Goal: Navigation & Orientation: Find specific page/section

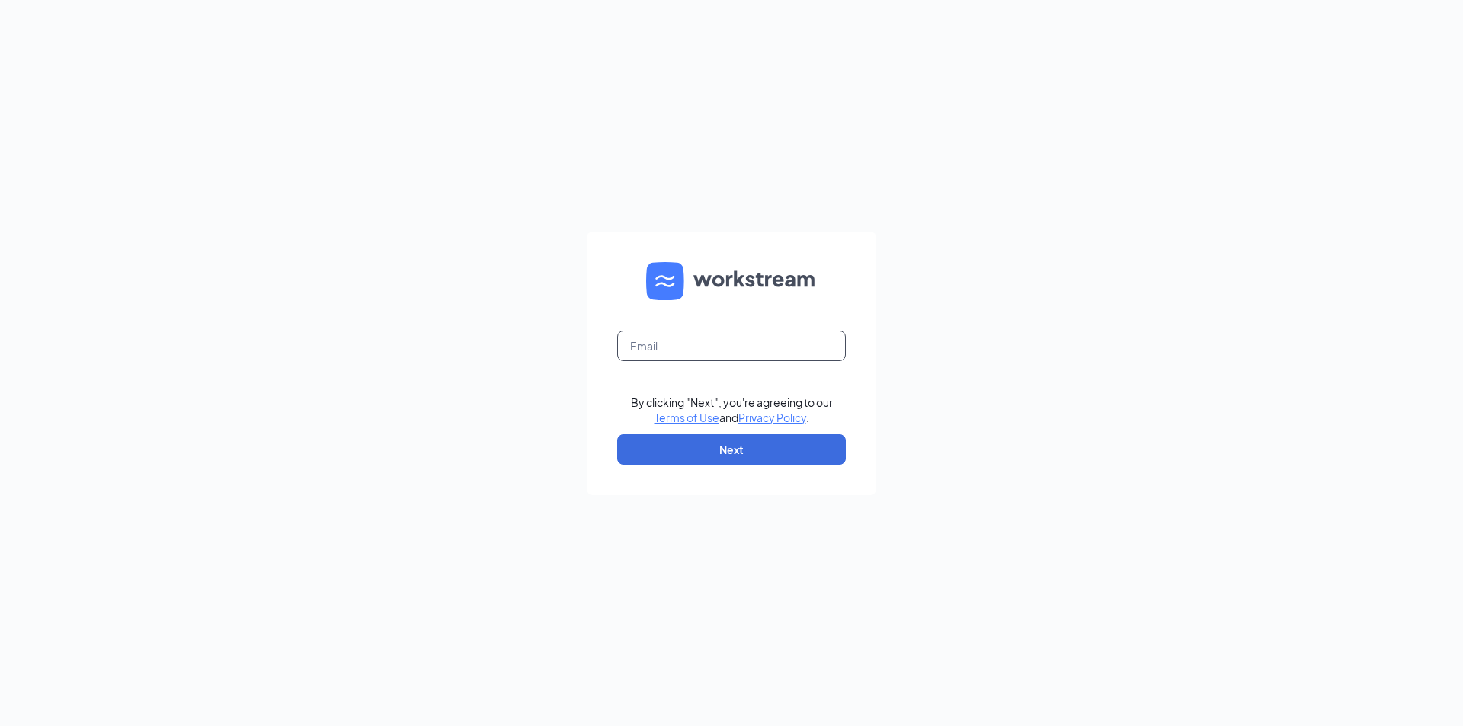
click at [693, 338] on input "text" at bounding box center [731, 346] width 229 height 30
type input "amelial@aspenhealth.com"
click at [722, 453] on button "Next" at bounding box center [731, 449] width 229 height 30
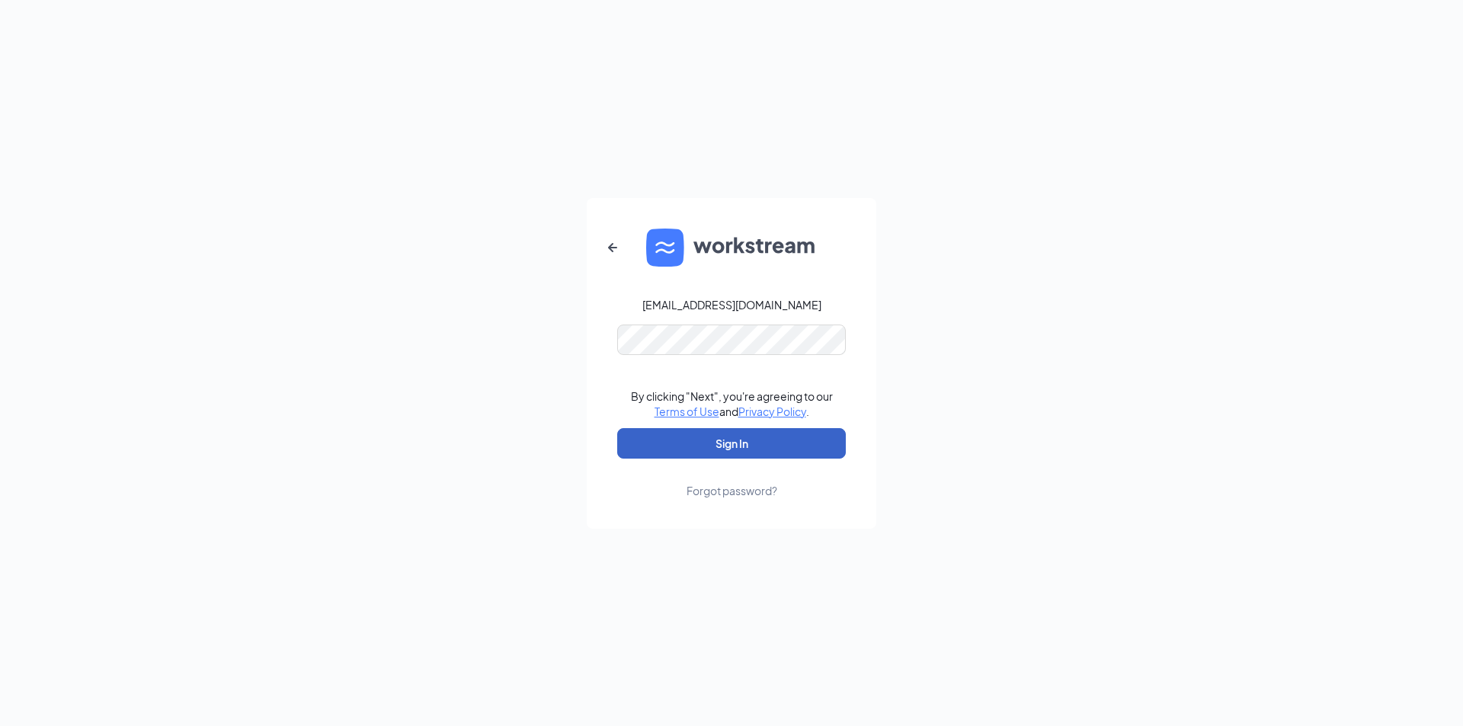
click at [736, 444] on button "Sign In" at bounding box center [731, 443] width 229 height 30
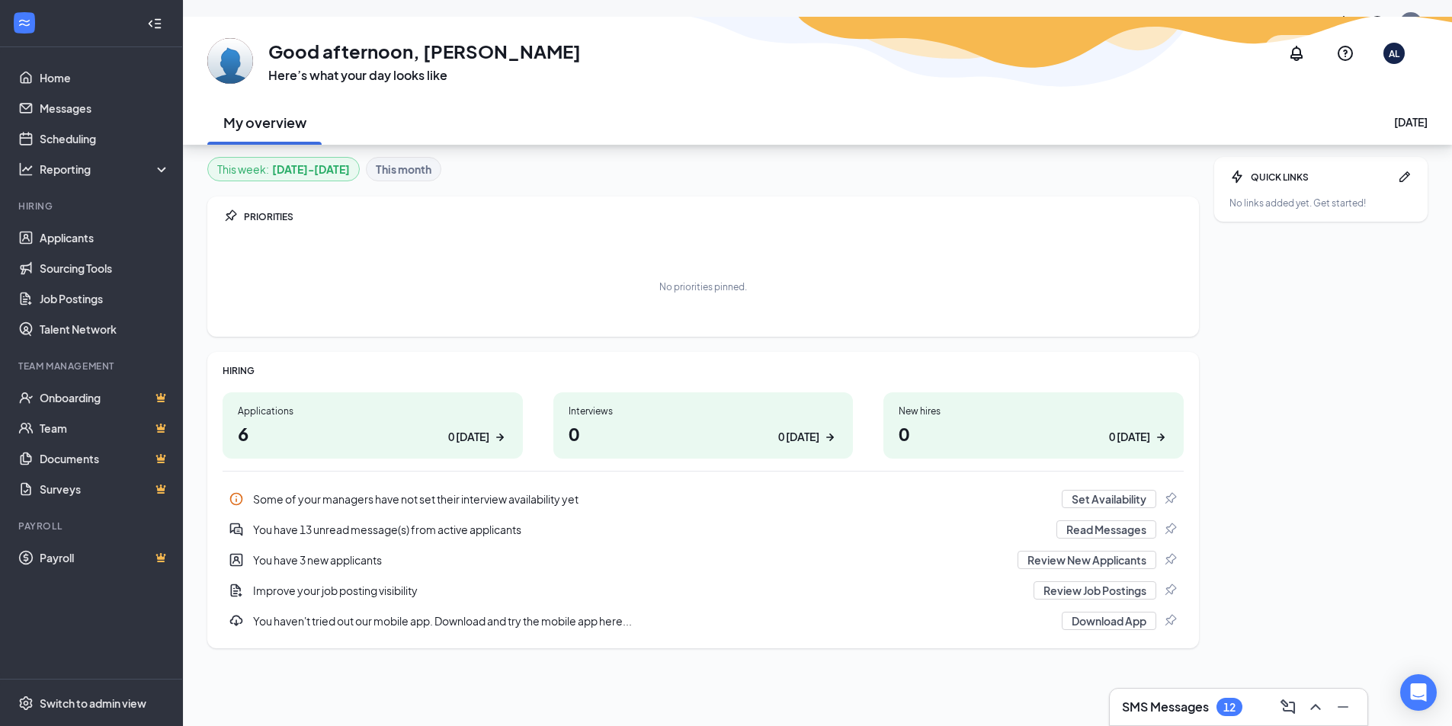
scroll to position [47, 0]
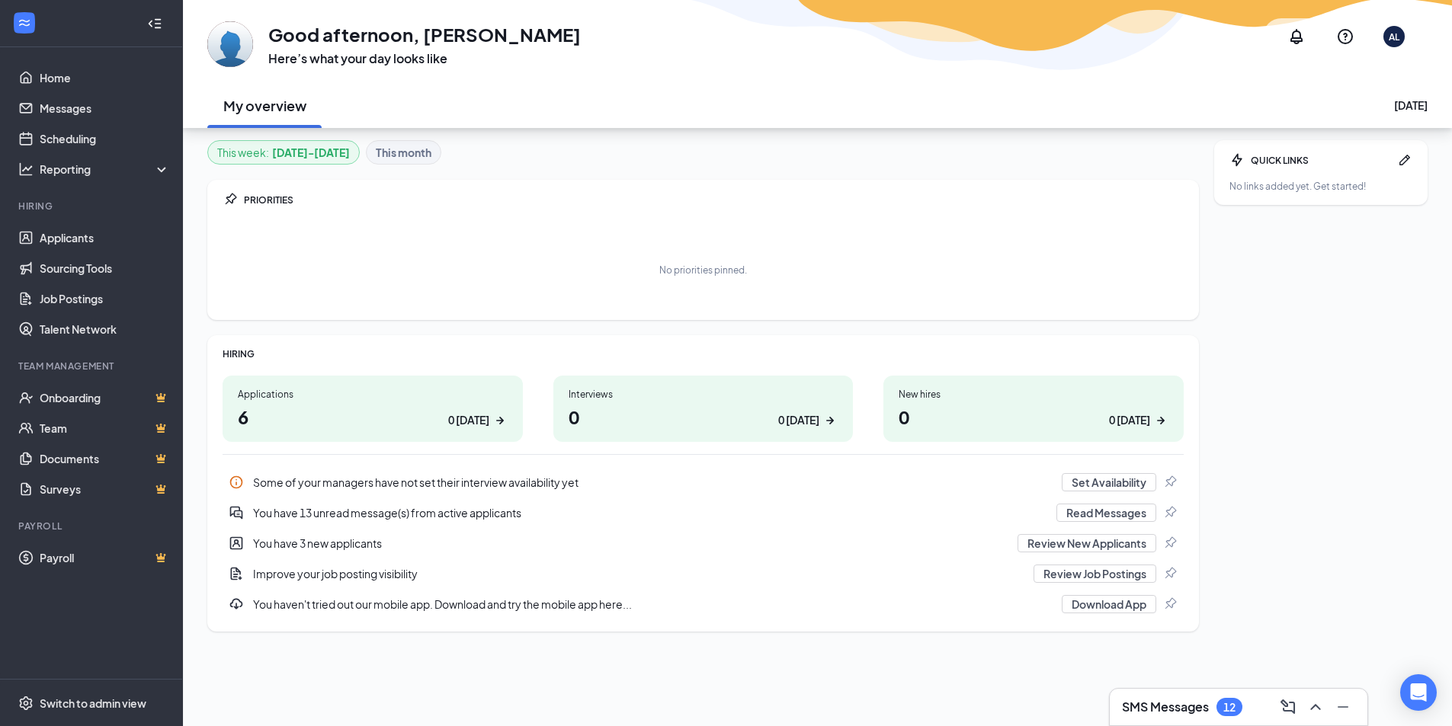
click at [352, 394] on div "Applications" at bounding box center [373, 394] width 270 height 13
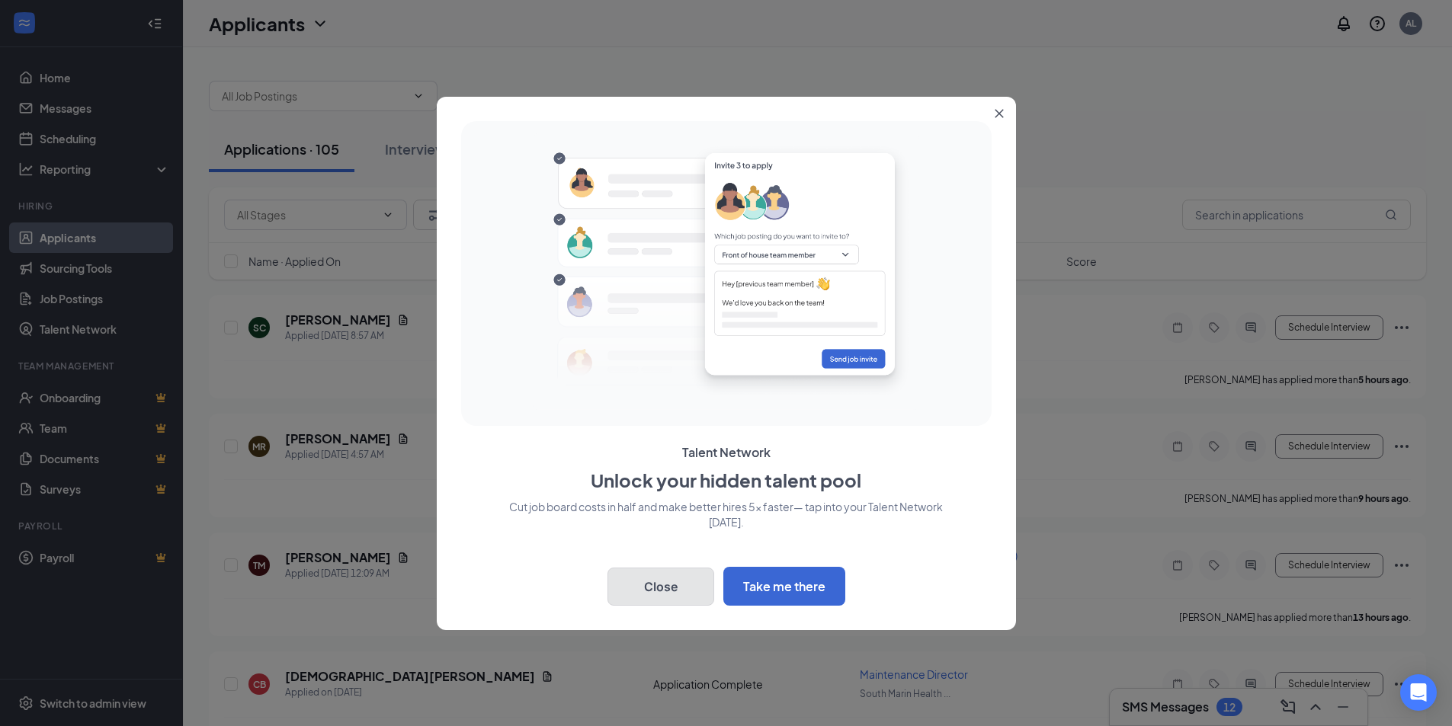
click at [643, 575] on button "Close" at bounding box center [660, 587] width 107 height 38
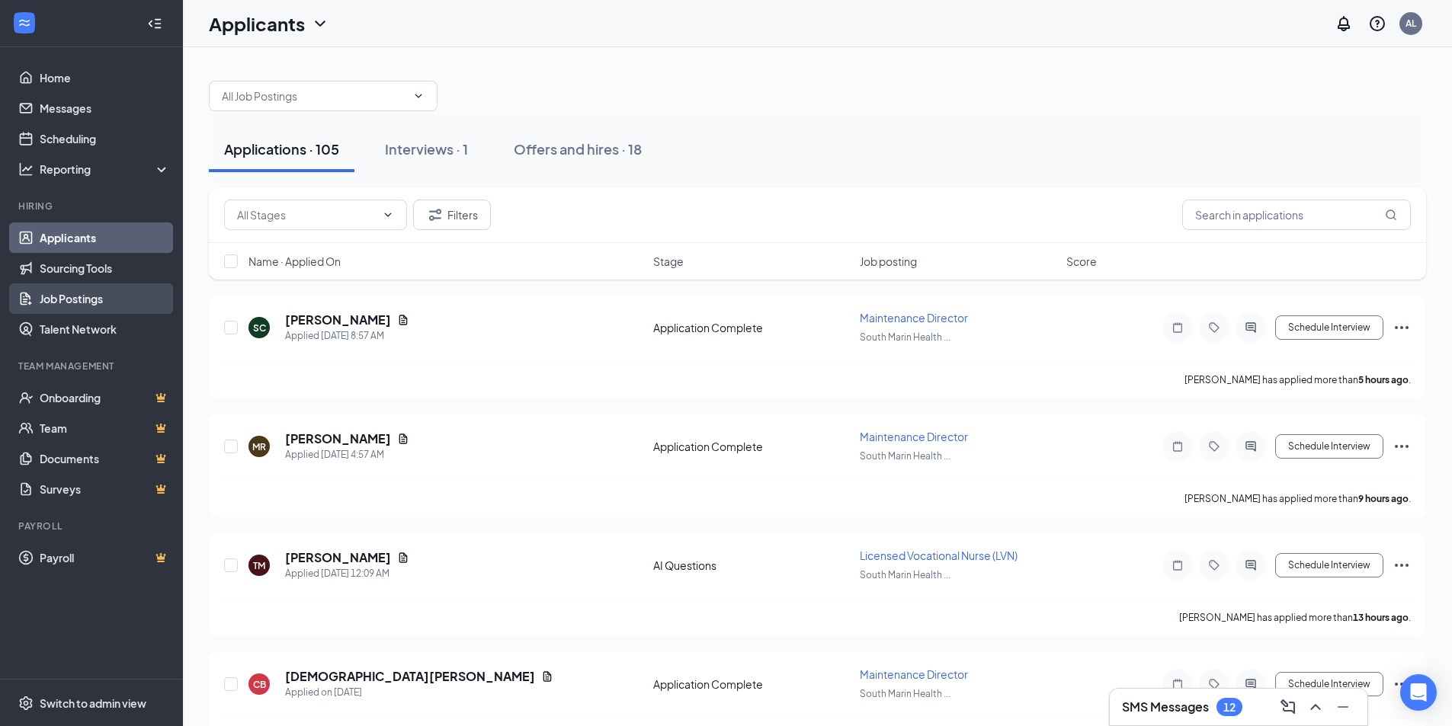
click at [59, 299] on link "Job Postings" at bounding box center [105, 299] width 130 height 30
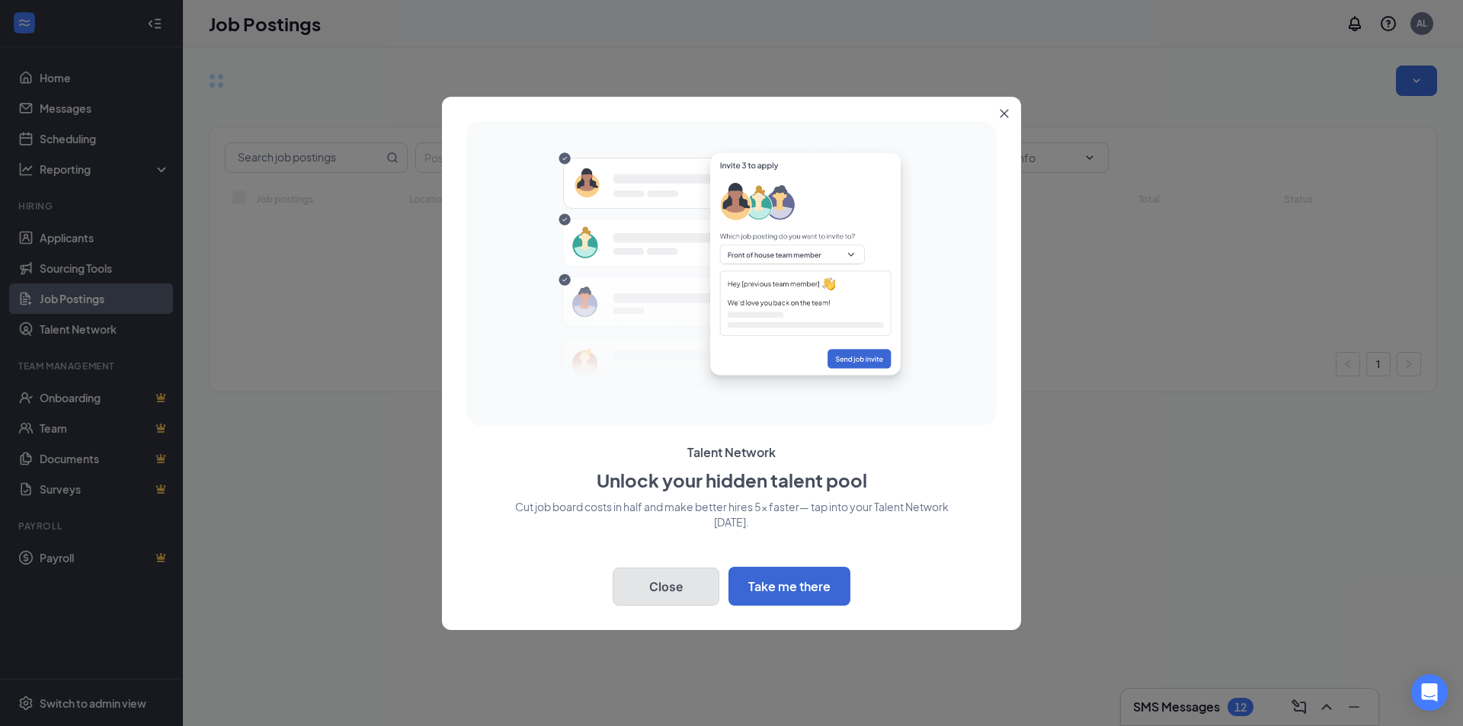
click at [662, 585] on button "Close" at bounding box center [666, 587] width 107 height 38
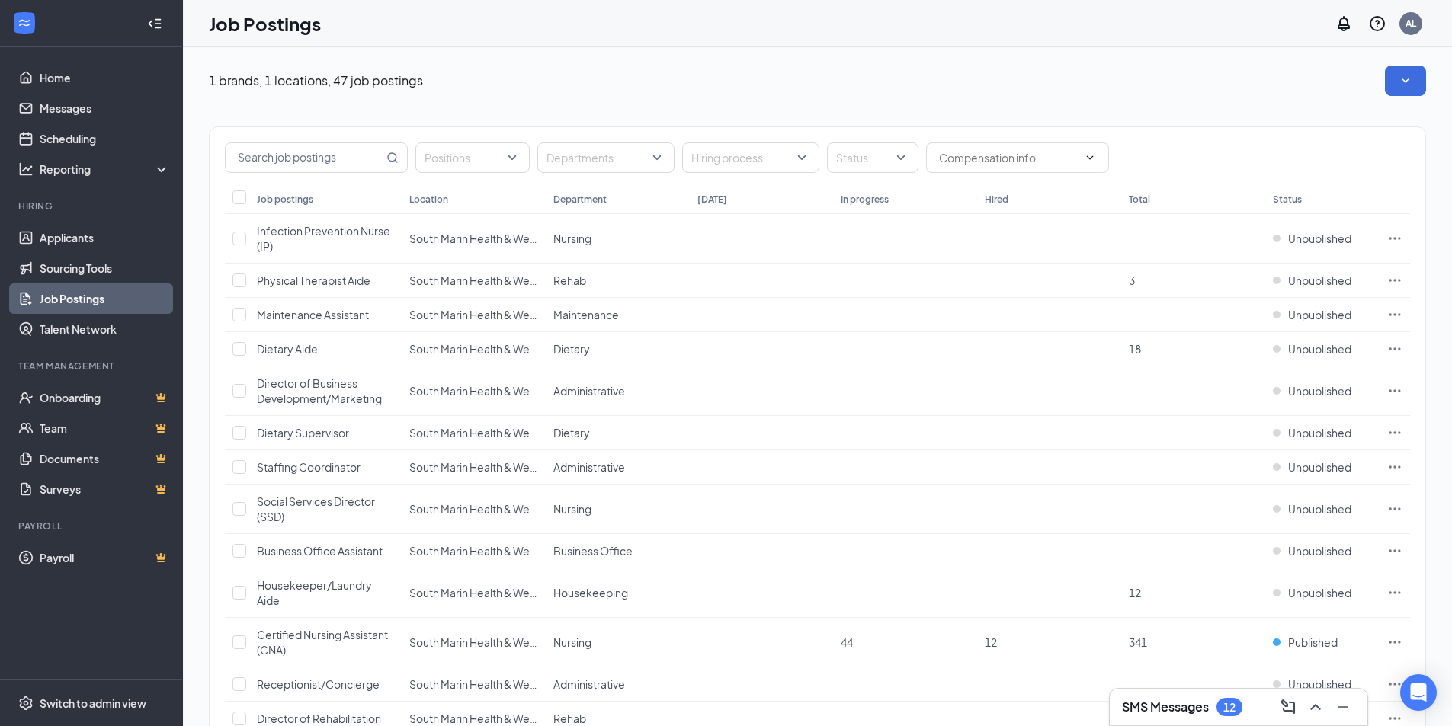
click at [1296, 136] on div "Positions Departments Hiring process Status" at bounding box center [818, 155] width 1216 height 56
